Goal: Navigation & Orientation: Find specific page/section

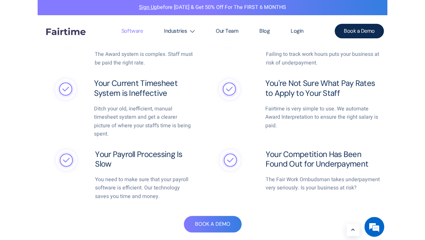
scroll to position [964, 0]
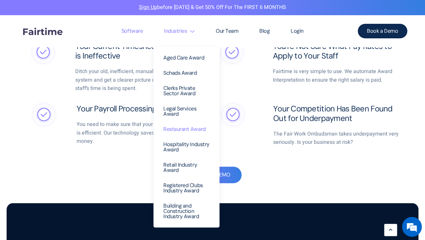
click at [171, 126] on link "Restaurant Award" at bounding box center [186, 128] width 56 height 15
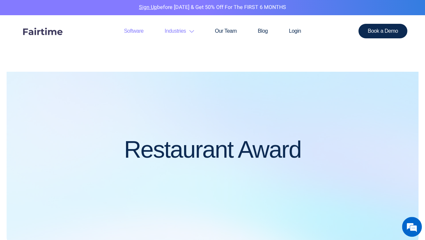
click at [131, 32] on link "Software" at bounding box center [134, 31] width 41 height 32
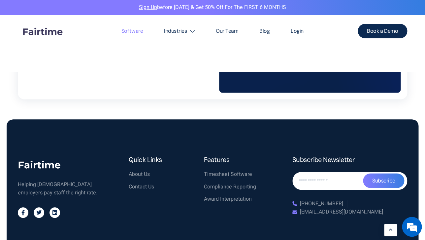
scroll to position [2151, 0]
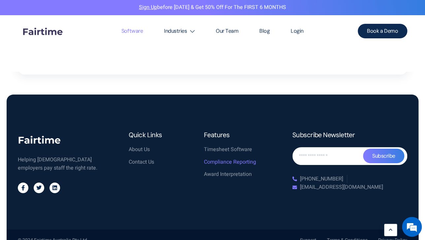
click at [223, 158] on span "Compliance Reporting" at bounding box center [230, 162] width 52 height 9
click at [219, 145] on span "Timesheet Software" at bounding box center [228, 149] width 48 height 9
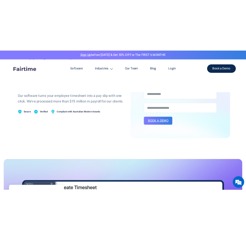
scroll to position [129, 0]
